Goal: Task Accomplishment & Management: Use online tool/utility

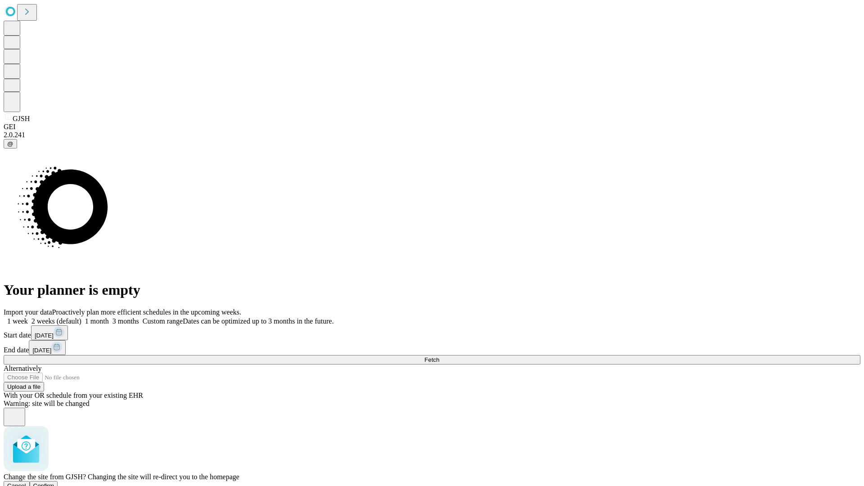
click at [54, 483] on span "Confirm" at bounding box center [43, 486] width 21 height 7
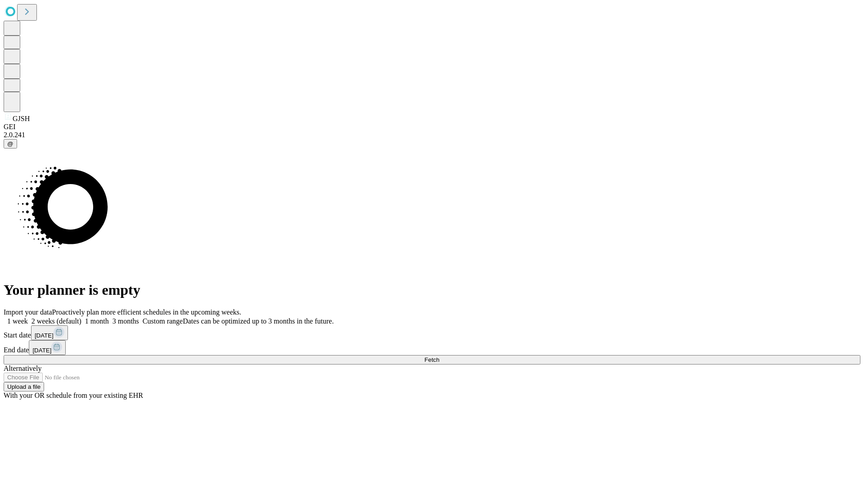
click at [109, 317] on label "1 month" at bounding box center [94, 321] width 27 height 8
click at [439, 356] on span "Fetch" at bounding box center [431, 359] width 15 height 7
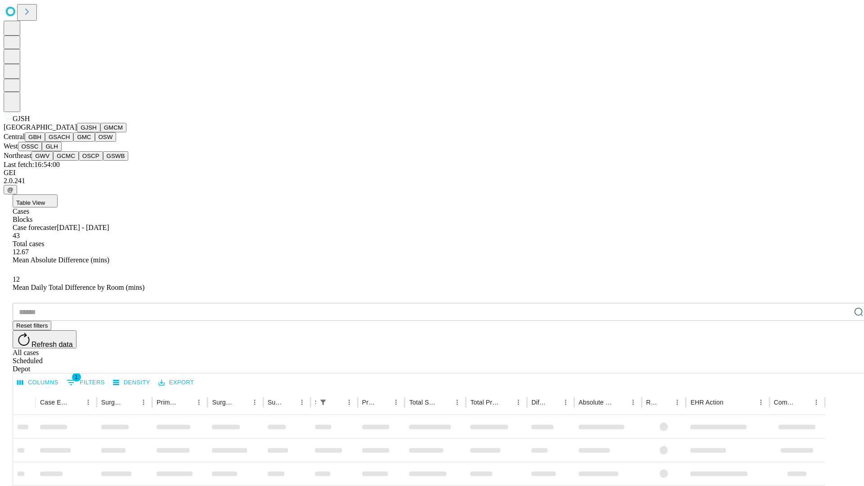
click at [100, 132] on button "GMCM" at bounding box center [113, 127] width 26 height 9
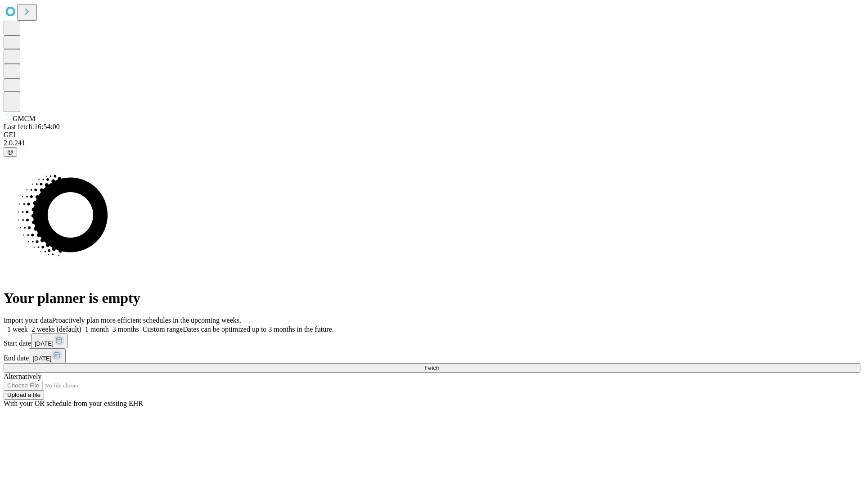
click at [109, 325] on label "1 month" at bounding box center [94, 329] width 27 height 8
click at [439, 365] on span "Fetch" at bounding box center [431, 368] width 15 height 7
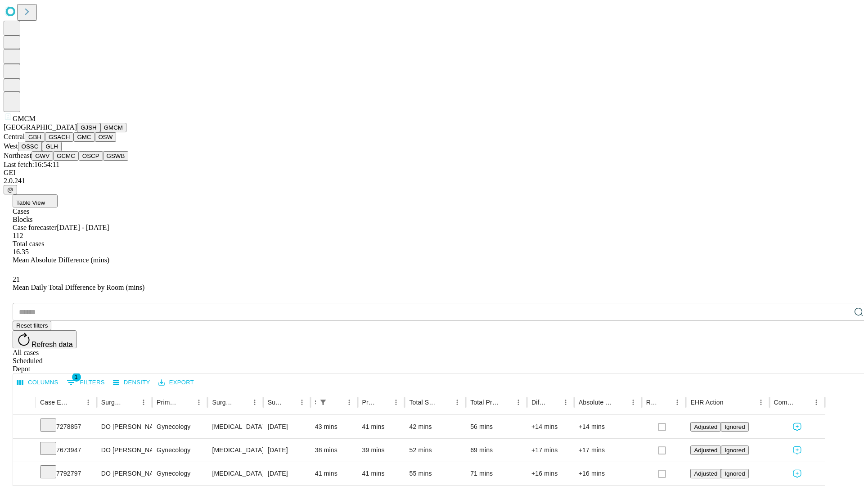
click at [45, 142] on button "GBH" at bounding box center [35, 136] width 20 height 9
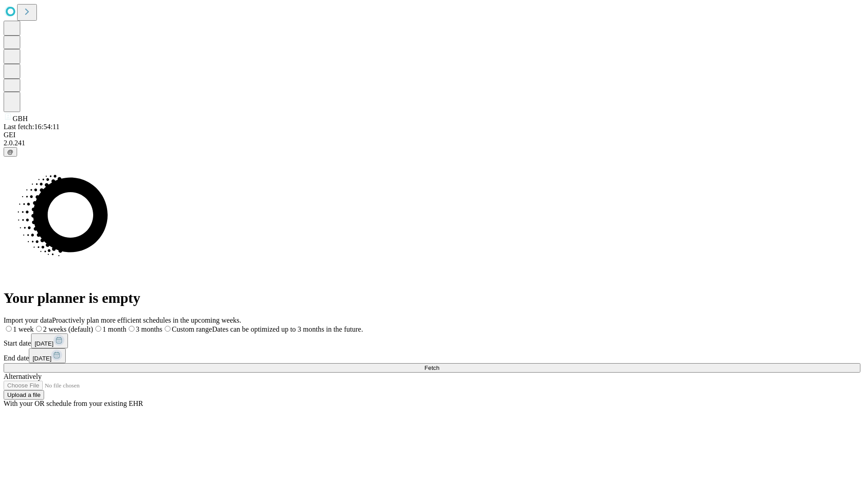
click at [126, 325] on label "1 month" at bounding box center [109, 329] width 33 height 8
click at [439, 365] on span "Fetch" at bounding box center [431, 368] width 15 height 7
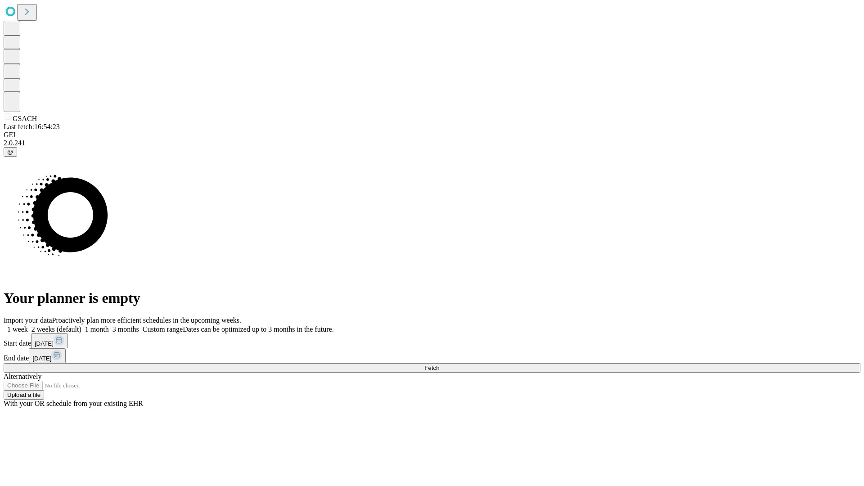
click at [109, 325] on label "1 month" at bounding box center [94, 329] width 27 height 8
click at [439, 365] on span "Fetch" at bounding box center [431, 368] width 15 height 7
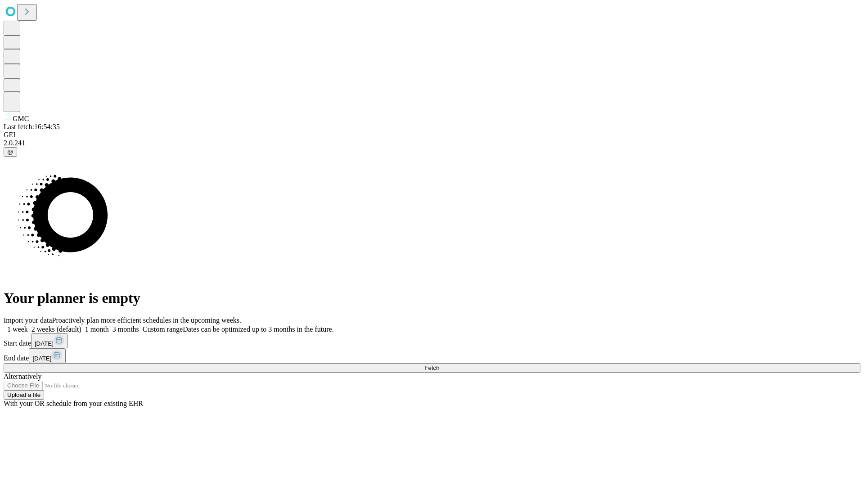
click at [109, 325] on label "1 month" at bounding box center [94, 329] width 27 height 8
click at [439, 365] on span "Fetch" at bounding box center [431, 368] width 15 height 7
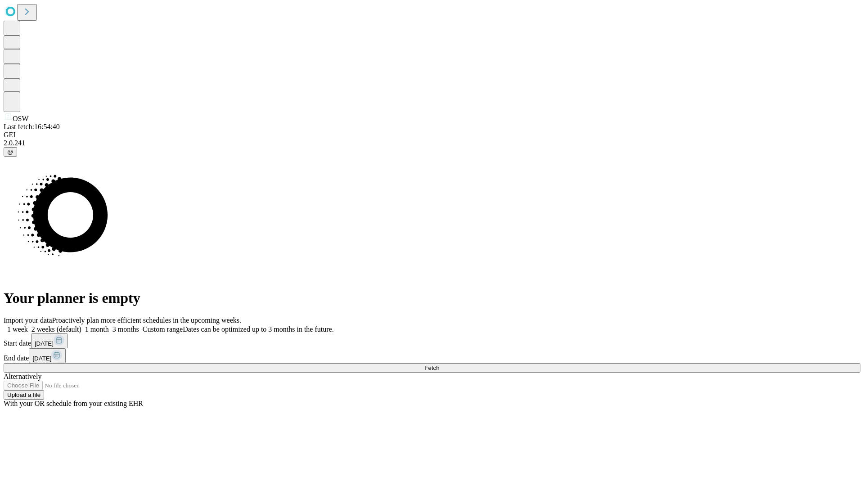
click at [109, 325] on label "1 month" at bounding box center [94, 329] width 27 height 8
click at [439, 365] on span "Fetch" at bounding box center [431, 368] width 15 height 7
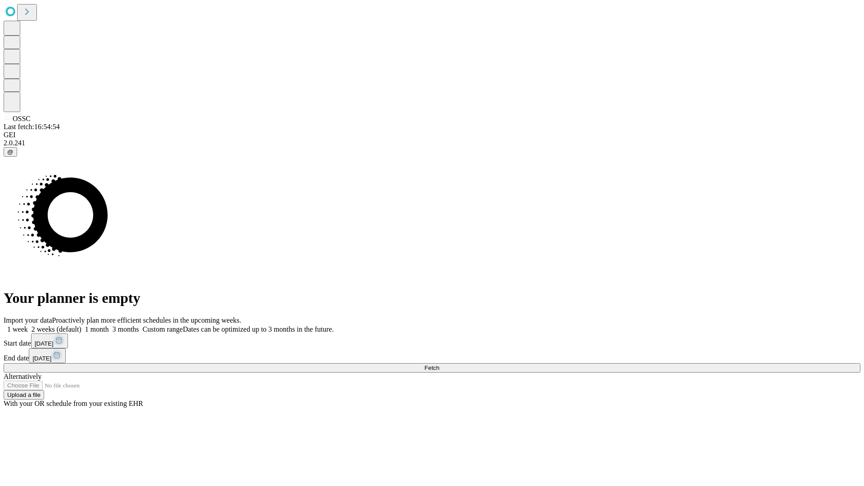
click at [439, 365] on span "Fetch" at bounding box center [431, 368] width 15 height 7
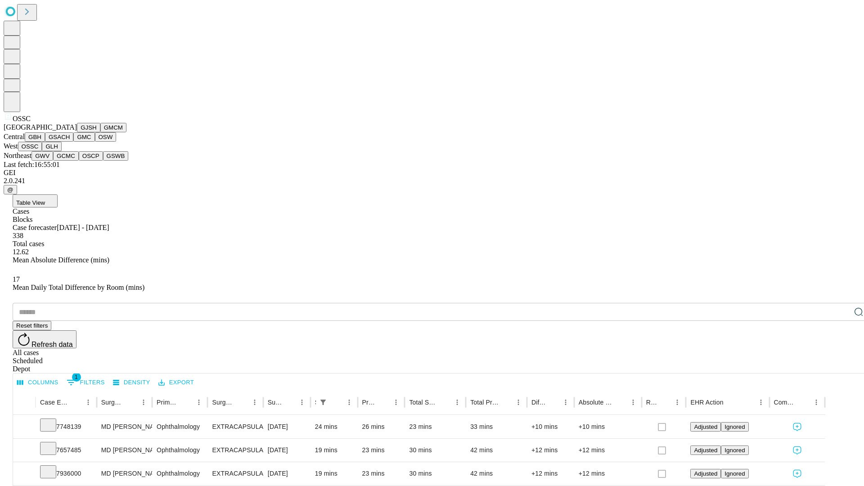
click at [61, 151] on button "GLH" at bounding box center [51, 146] width 19 height 9
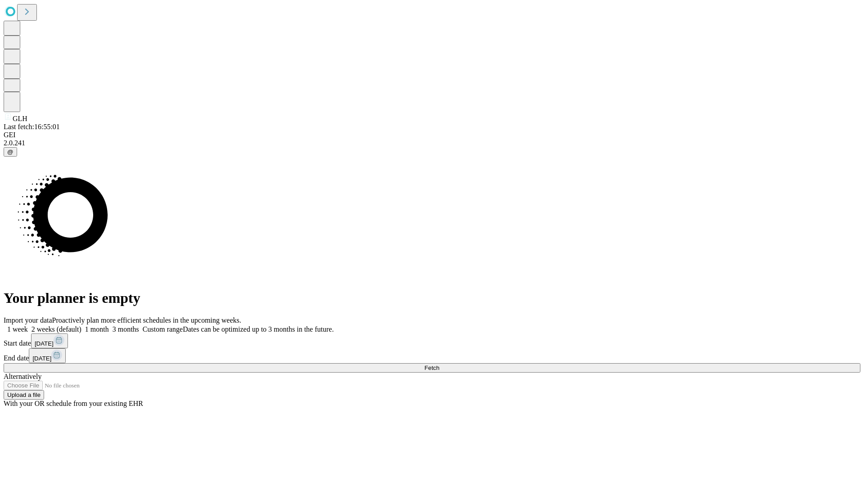
click at [439, 365] on span "Fetch" at bounding box center [431, 368] width 15 height 7
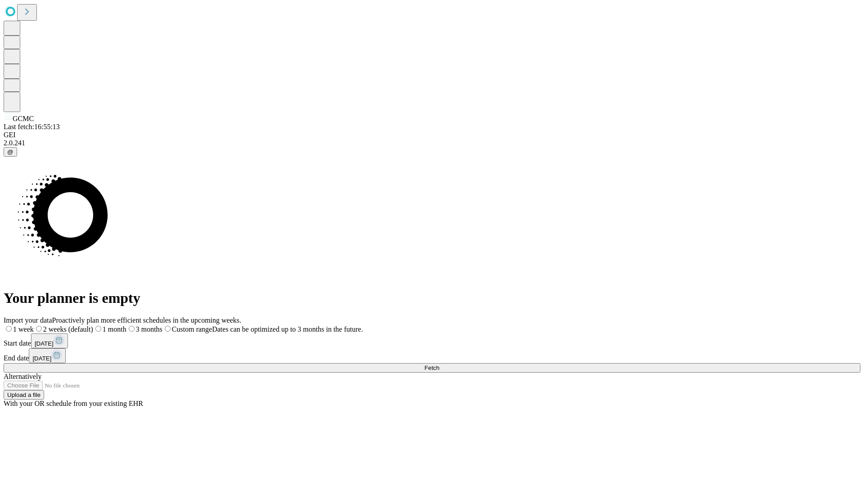
click at [439, 365] on span "Fetch" at bounding box center [431, 368] width 15 height 7
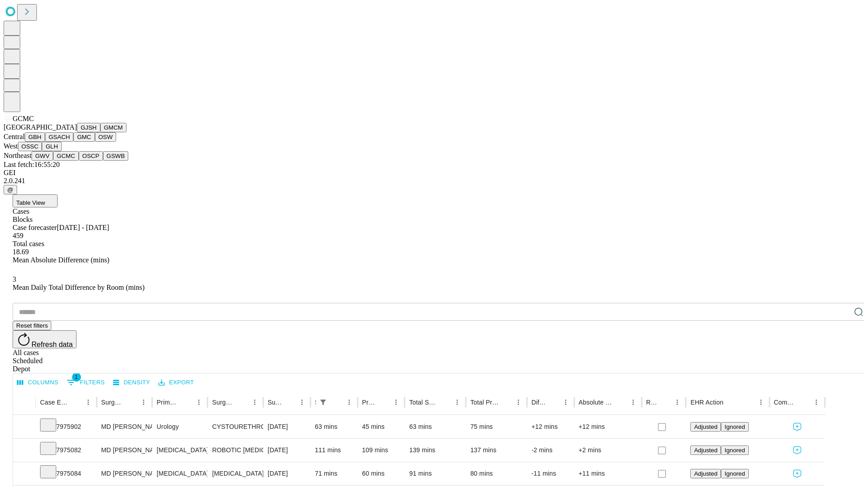
click at [79, 161] on button "OSCP" at bounding box center [91, 155] width 24 height 9
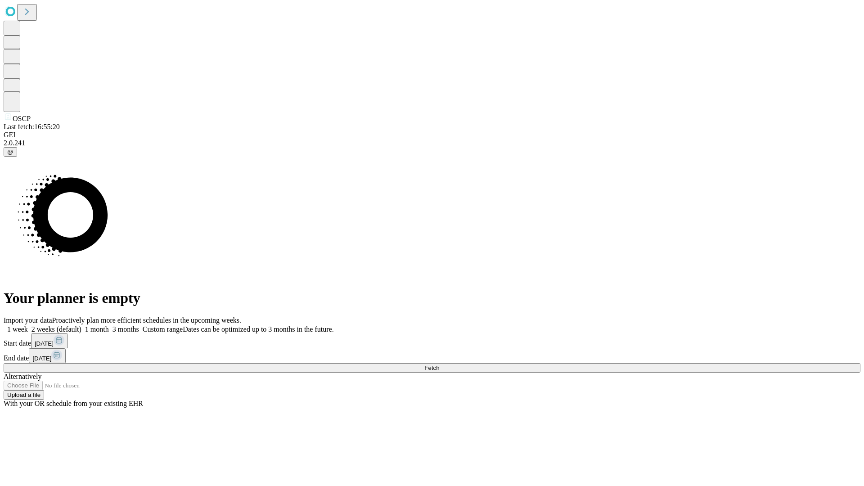
click at [109, 325] on label "1 month" at bounding box center [94, 329] width 27 height 8
click at [439, 365] on span "Fetch" at bounding box center [431, 368] width 15 height 7
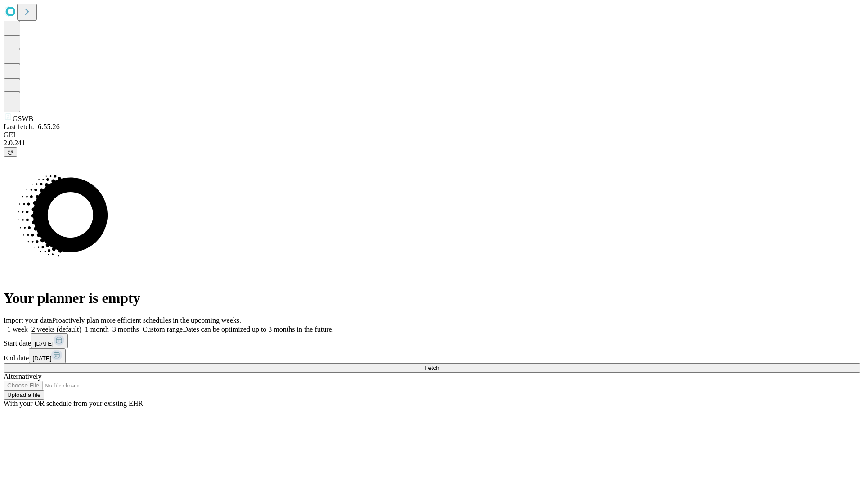
click at [439, 365] on span "Fetch" at bounding box center [431, 368] width 15 height 7
